Goal: Task Accomplishment & Management: Manage account settings

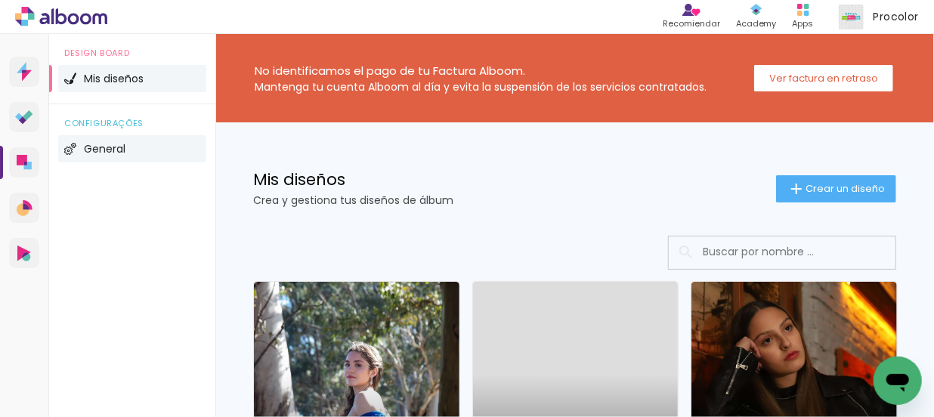
click at [82, 144] on li "General" at bounding box center [132, 148] width 148 height 27
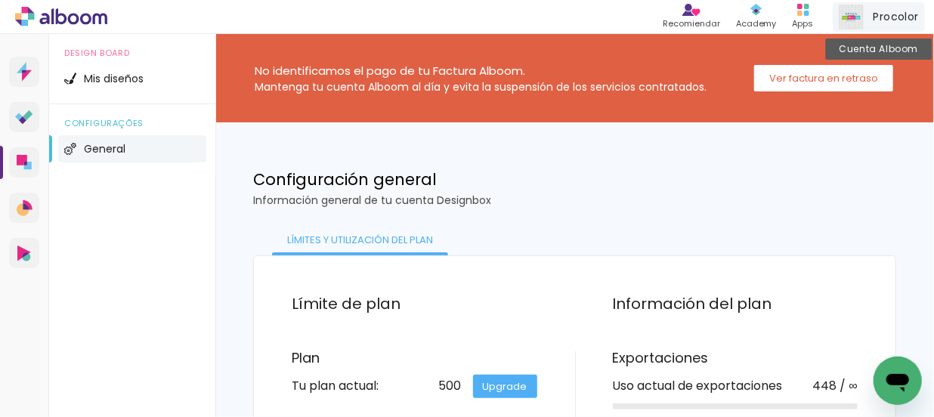
click at [858, 17] on img at bounding box center [851, 17] width 25 height 25
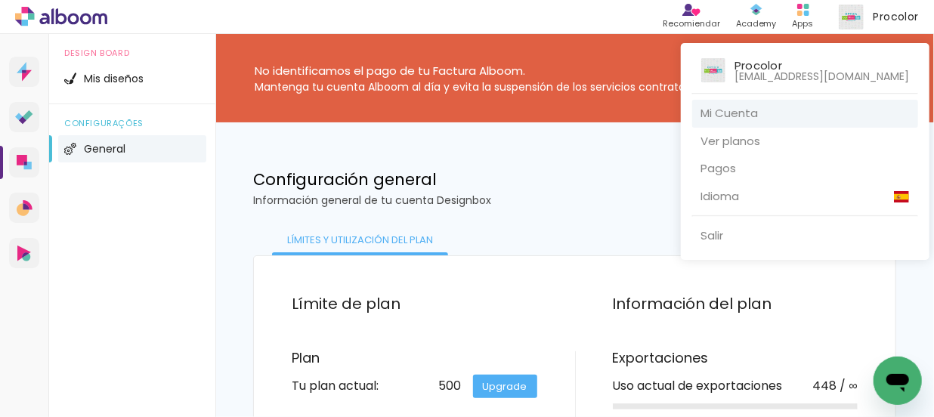
click at [728, 118] on link "Mi Cuenta" at bounding box center [805, 114] width 226 height 28
